Goal: Entertainment & Leisure: Consume media (video, audio)

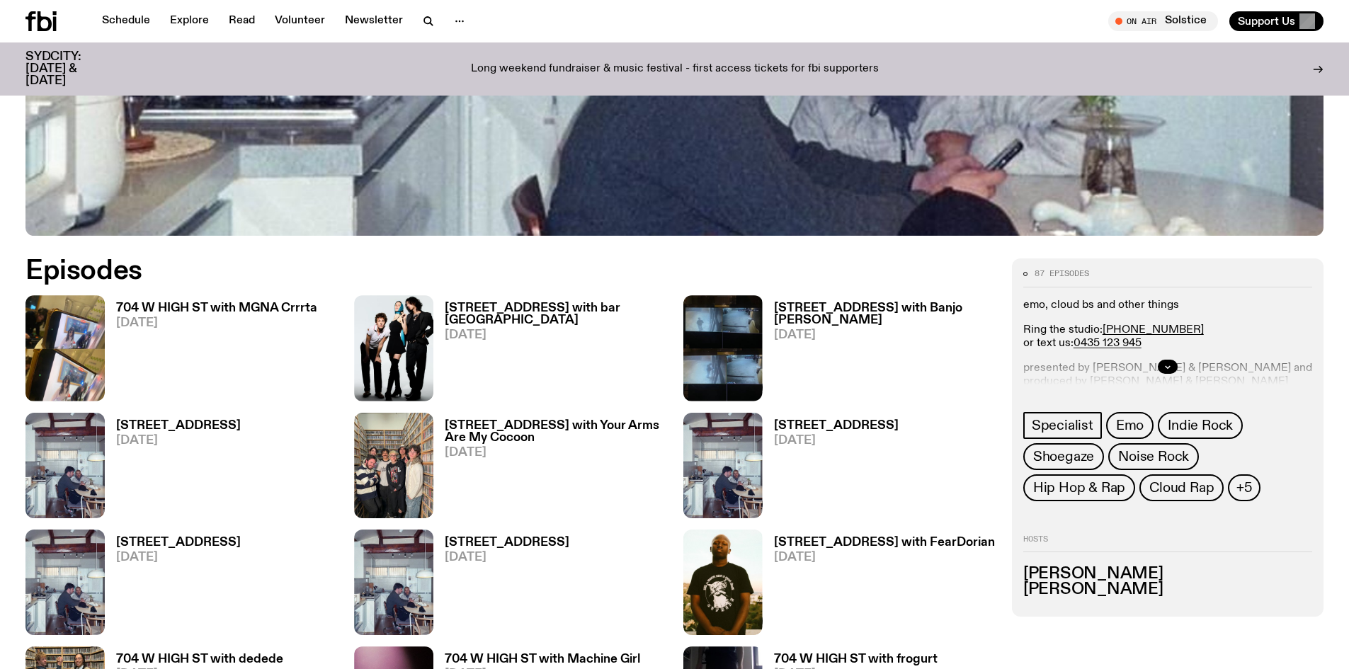
scroll to position [704, 0]
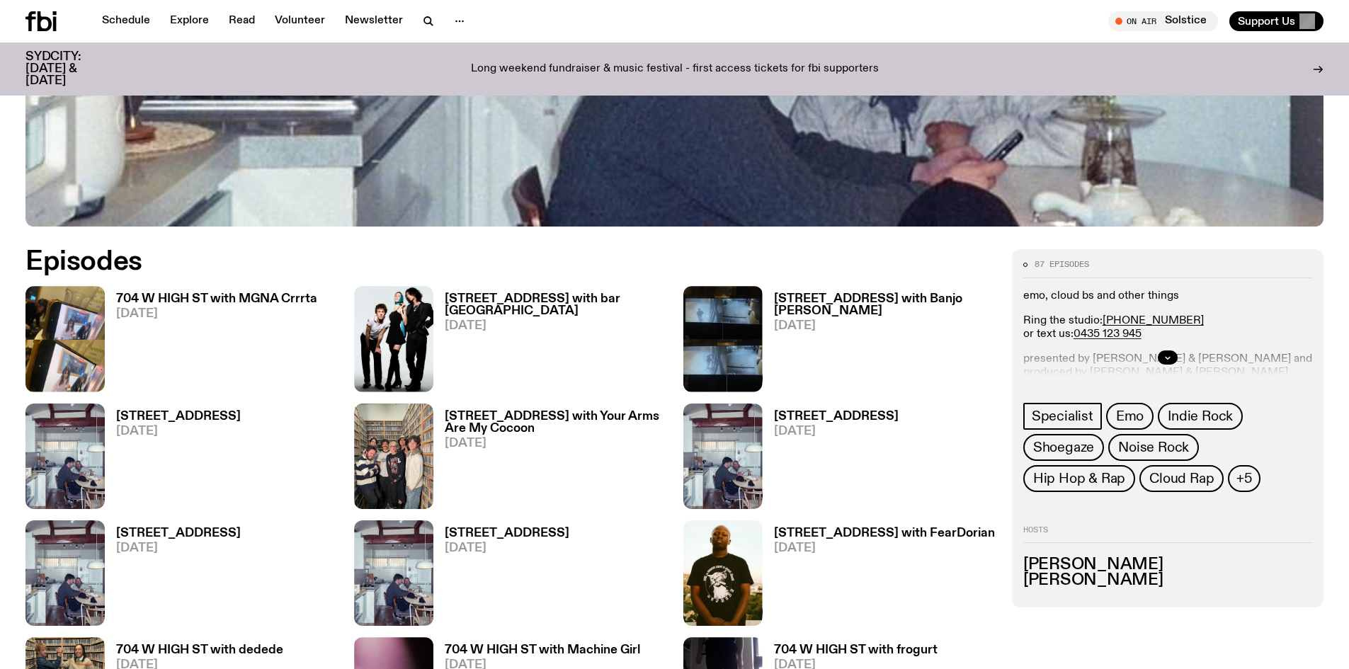
click at [281, 294] on h3 "704 W HIGH ST with MGNA Crrrta" at bounding box center [216, 299] width 201 height 12
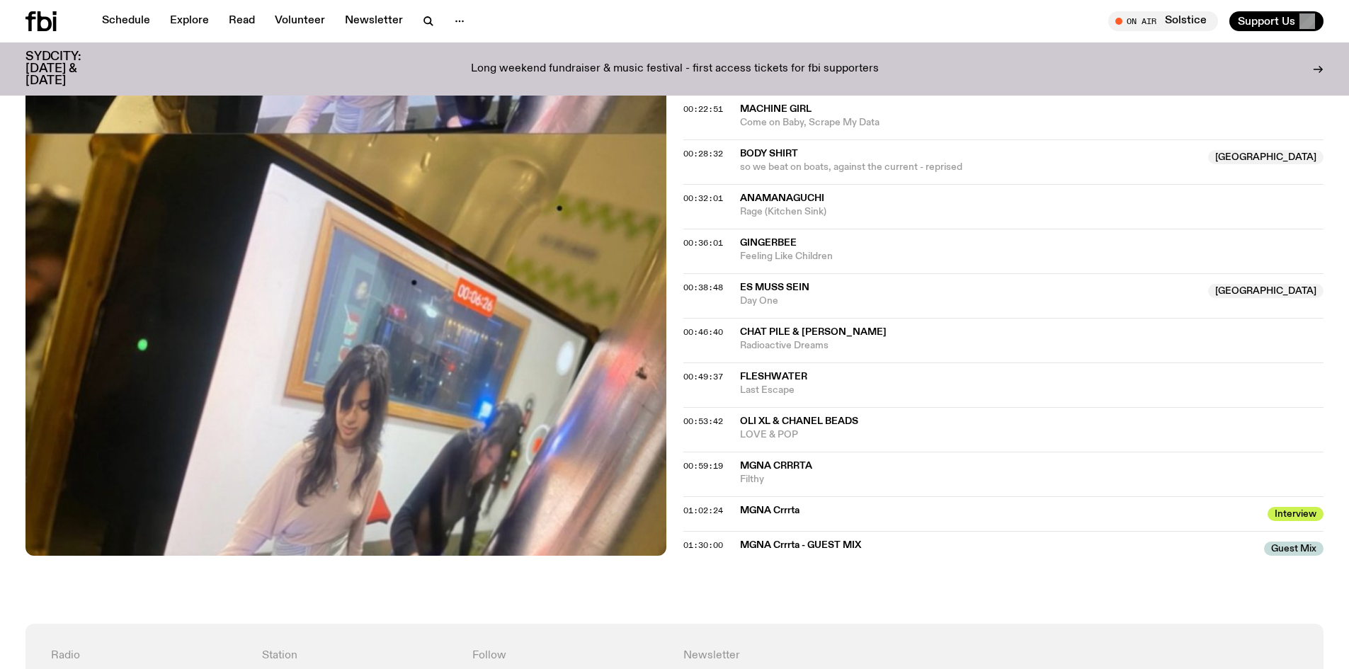
scroll to position [566, 0]
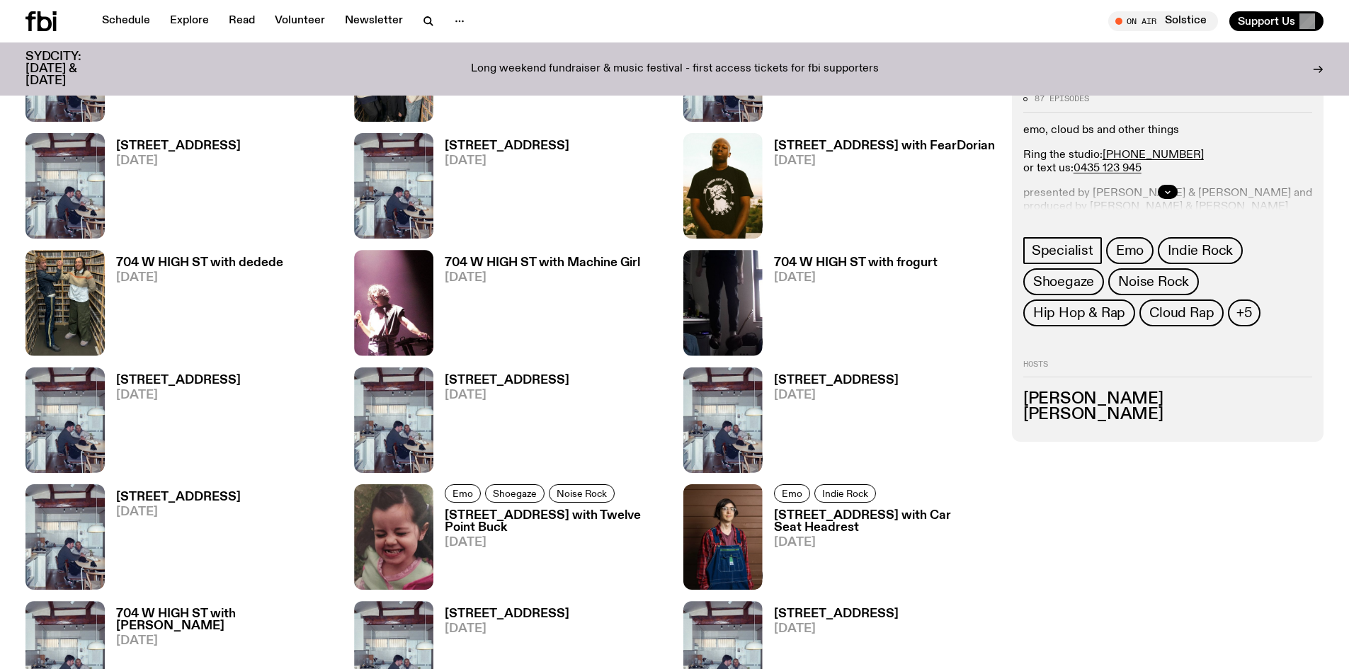
scroll to position [1200, 0]
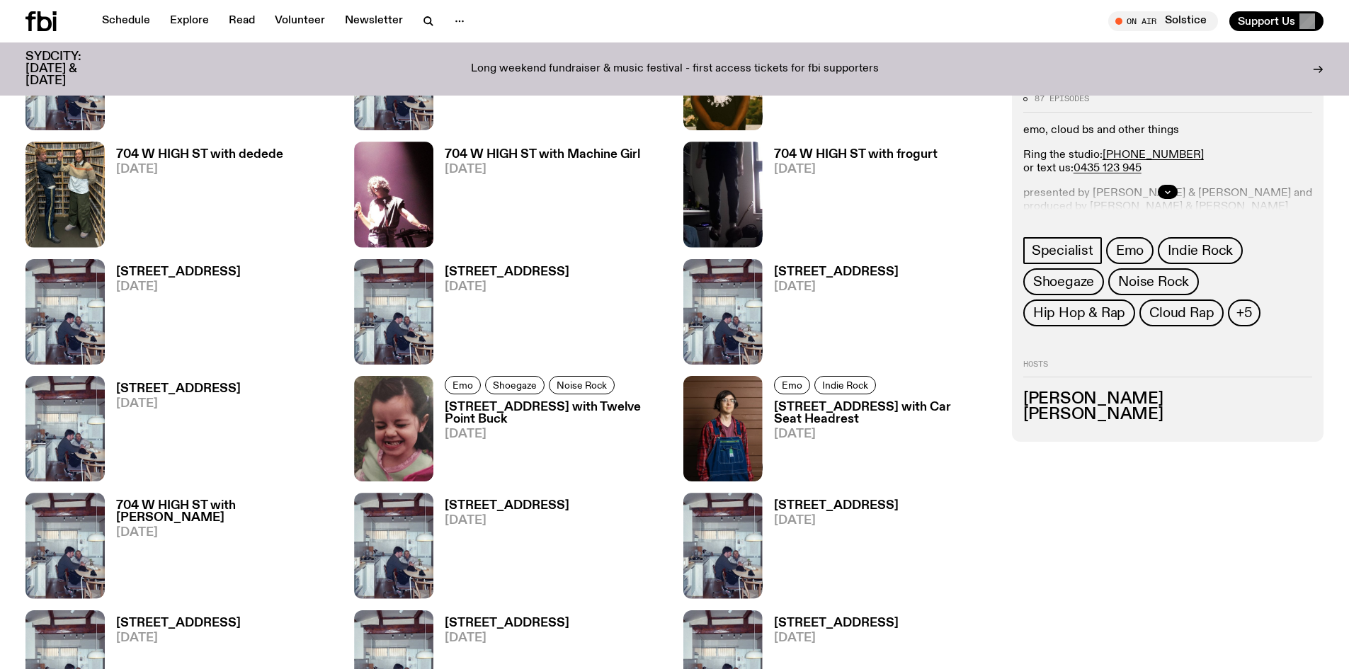
click at [583, 164] on span "[DATE]" at bounding box center [542, 170] width 195 height 12
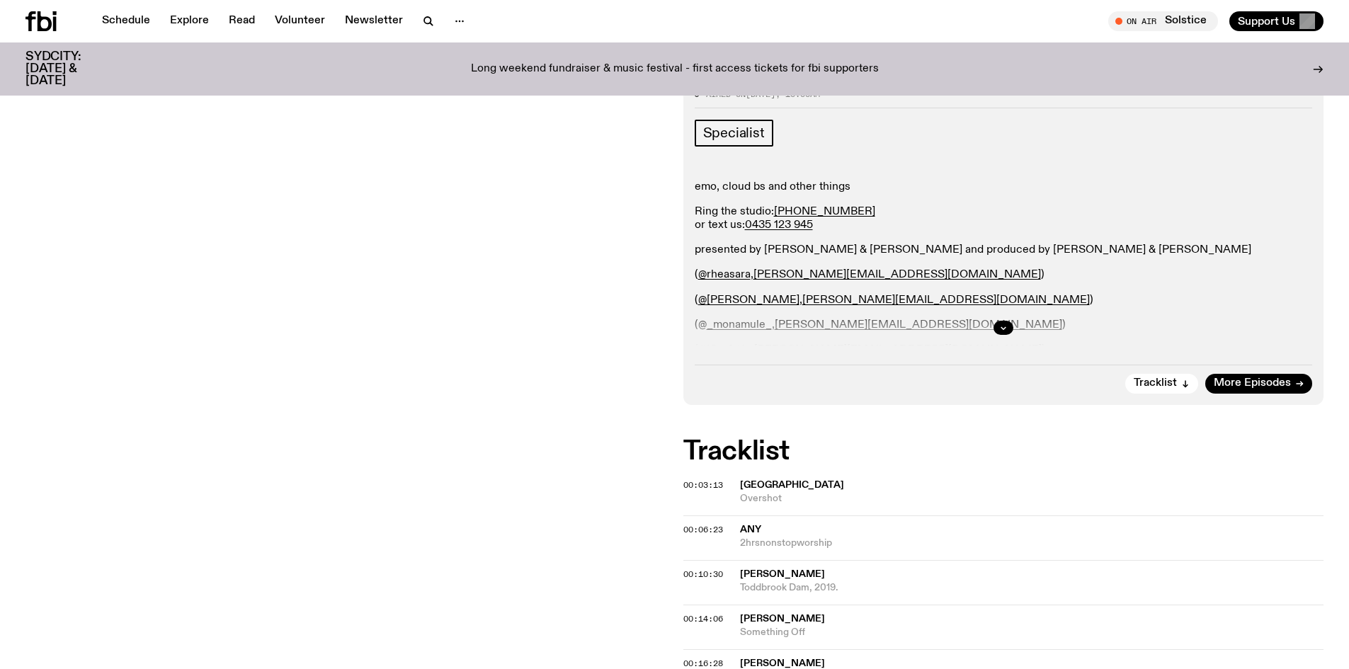
scroll to position [205, 0]
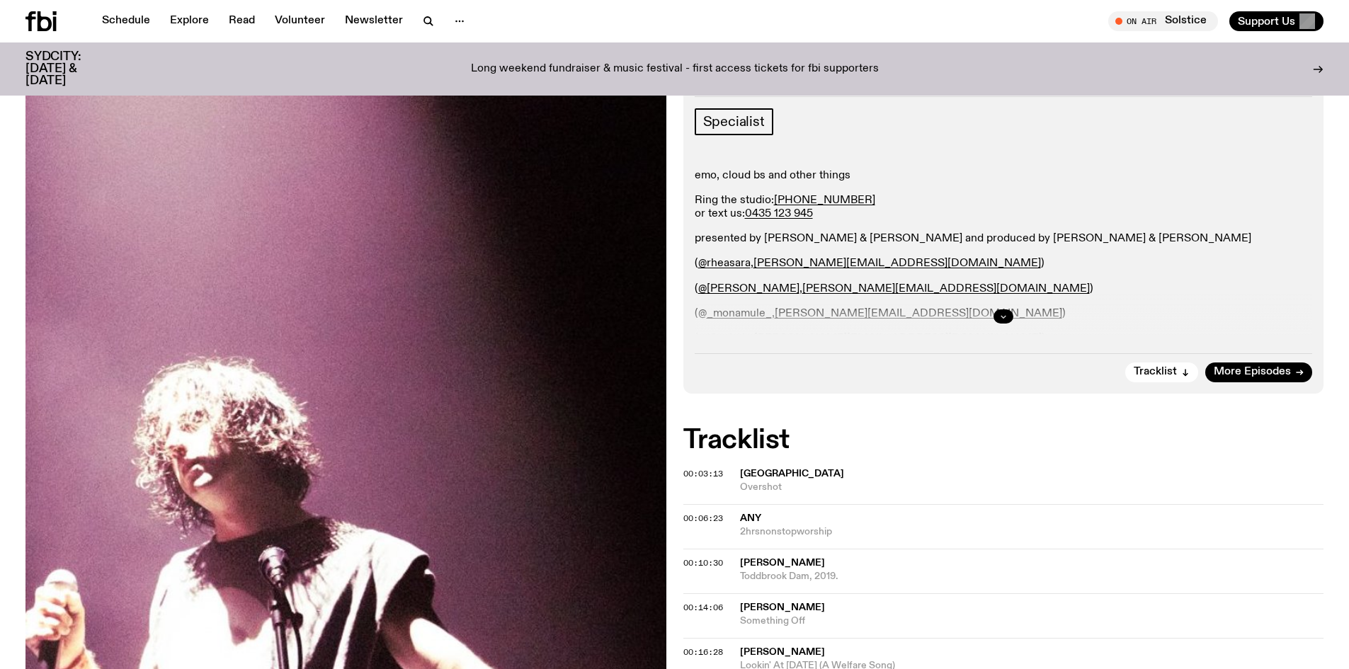
click at [1003, 315] on icon "button" at bounding box center [1003, 316] width 8 height 8
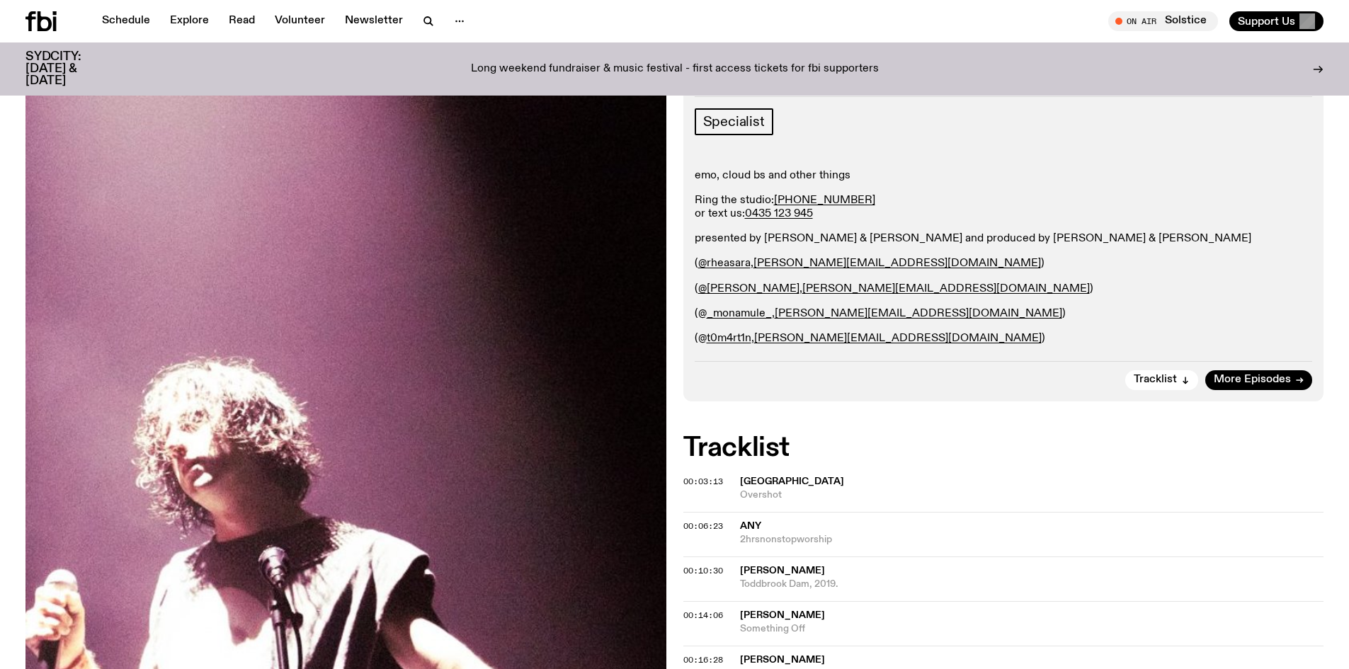
click at [1283, 395] on div "Aired on [DATE] 10:00am Specialist emo, cloud bs and other things Ring the stud…" at bounding box center [1003, 234] width 641 height 333
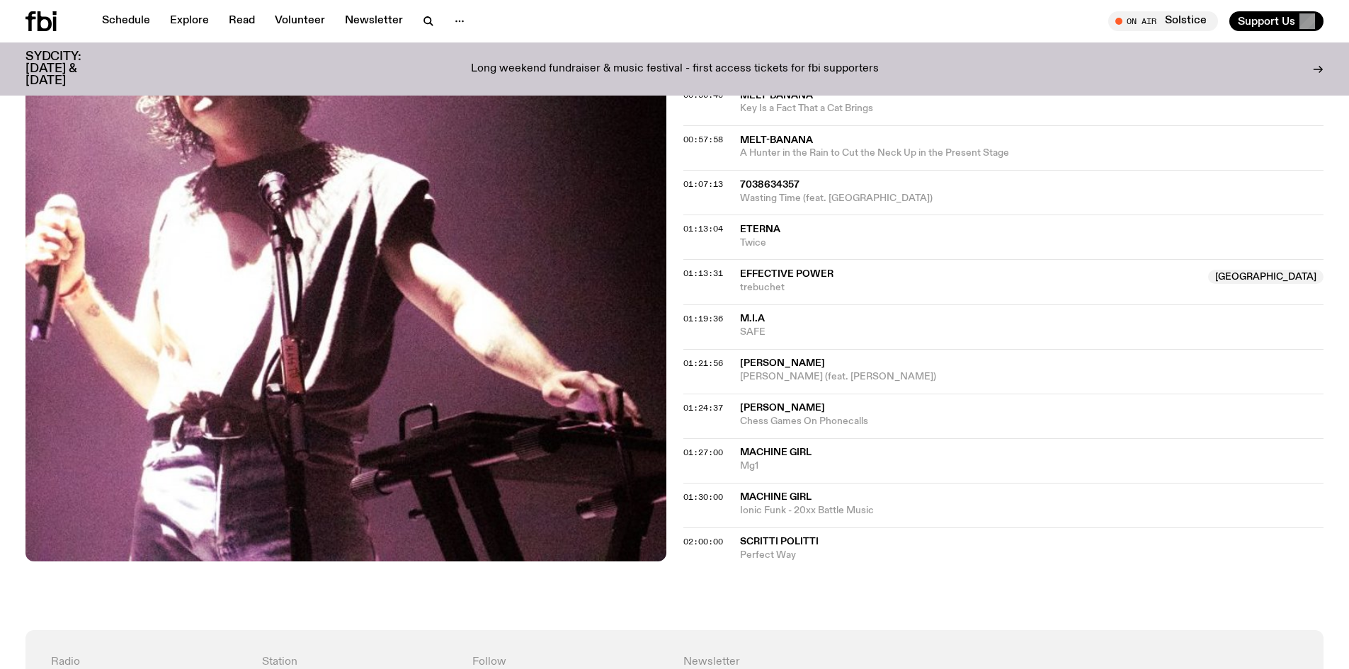
scroll to position [1270, 0]
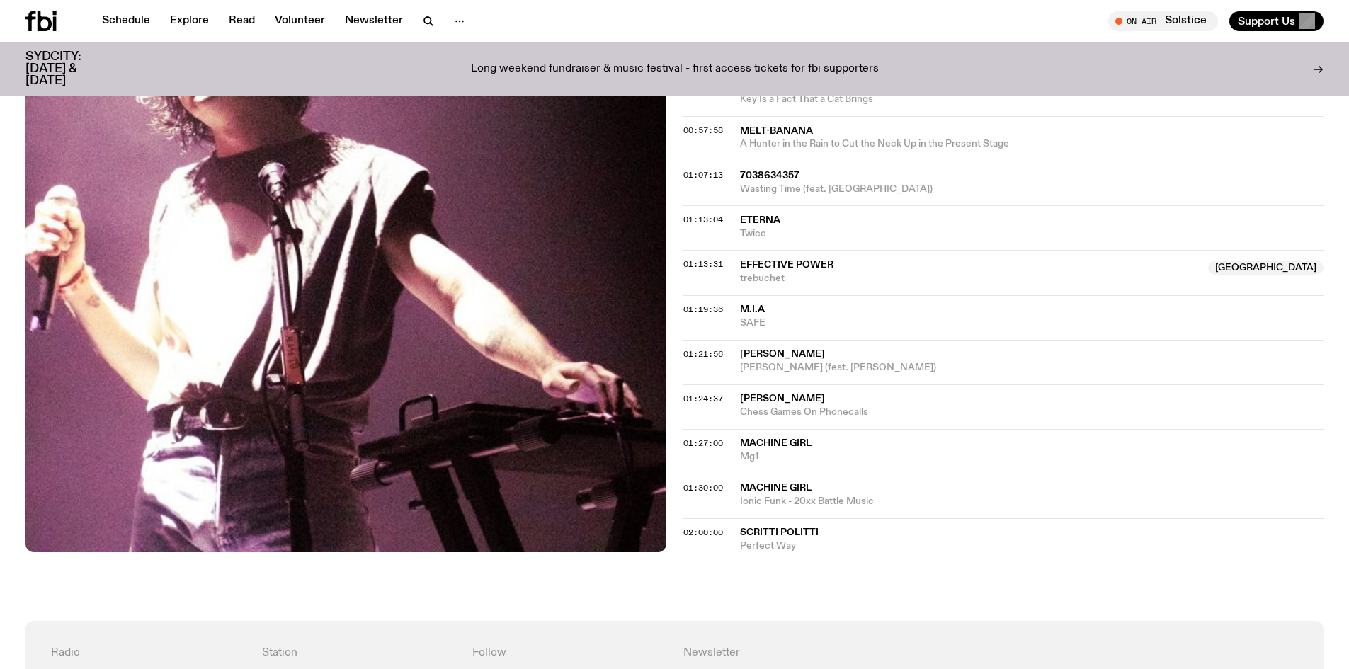
click at [794, 488] on span "Machine Girl" at bounding box center [776, 488] width 72 height 10
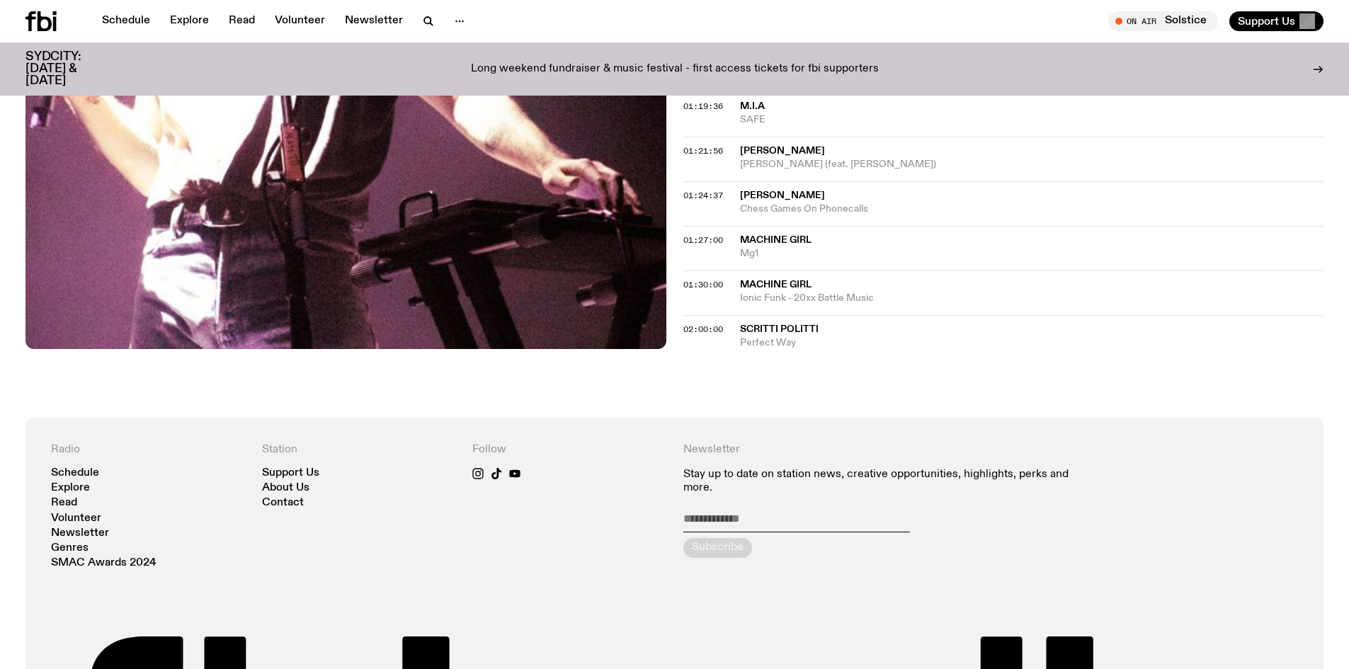
scroll to position [1483, 0]
